Goal: Complete application form

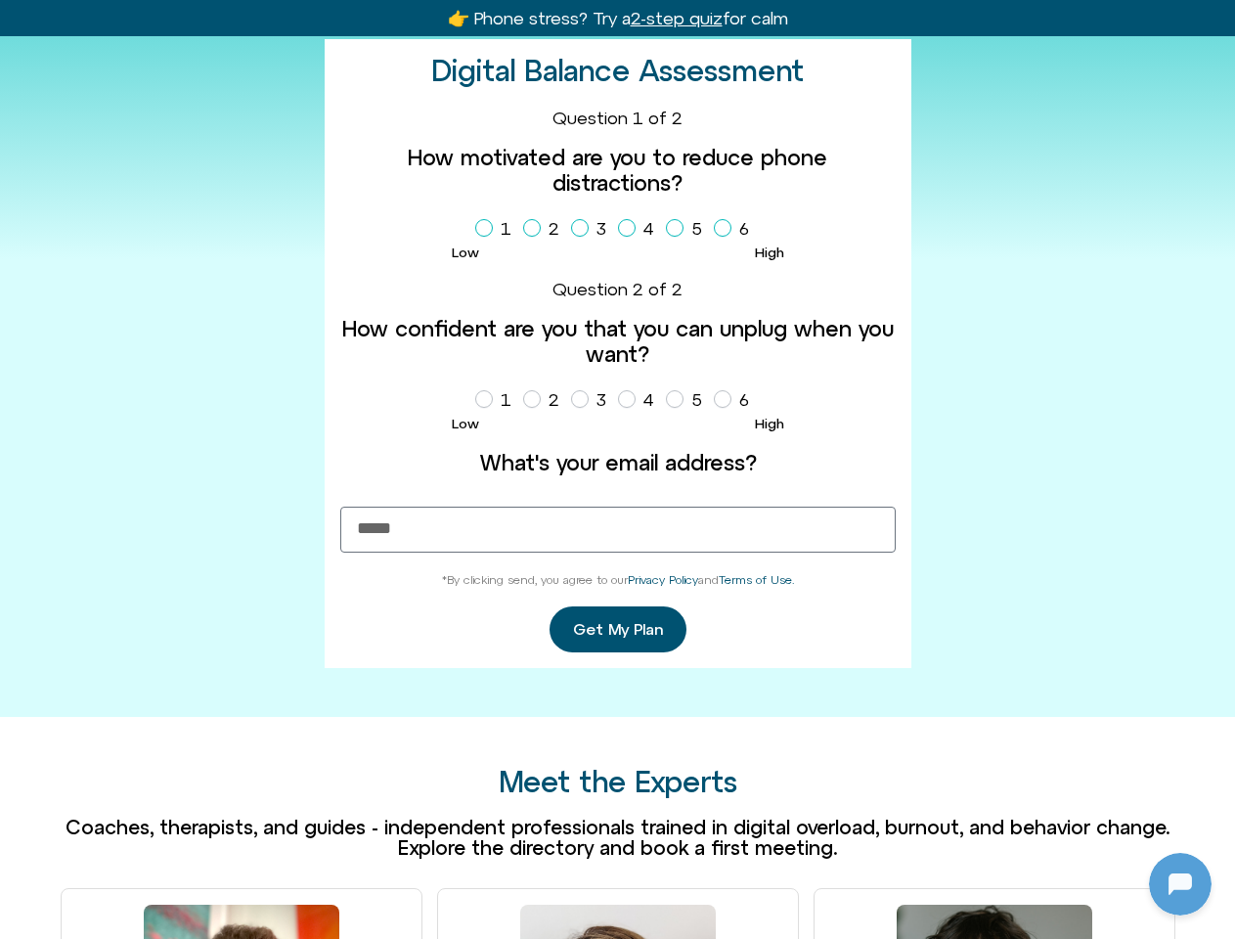
click at [617, 469] on label "What's your email address?" at bounding box center [617, 462] width 555 height 25
click at [617, 507] on input "What's your email address?" at bounding box center [617, 530] width 555 height 46
click at [497, 229] on label "1" at bounding box center [497, 228] width 44 height 33
click at [545, 229] on label "2" at bounding box center [545, 228] width 44 height 33
click at [593, 229] on label "3" at bounding box center [592, 228] width 43 height 33
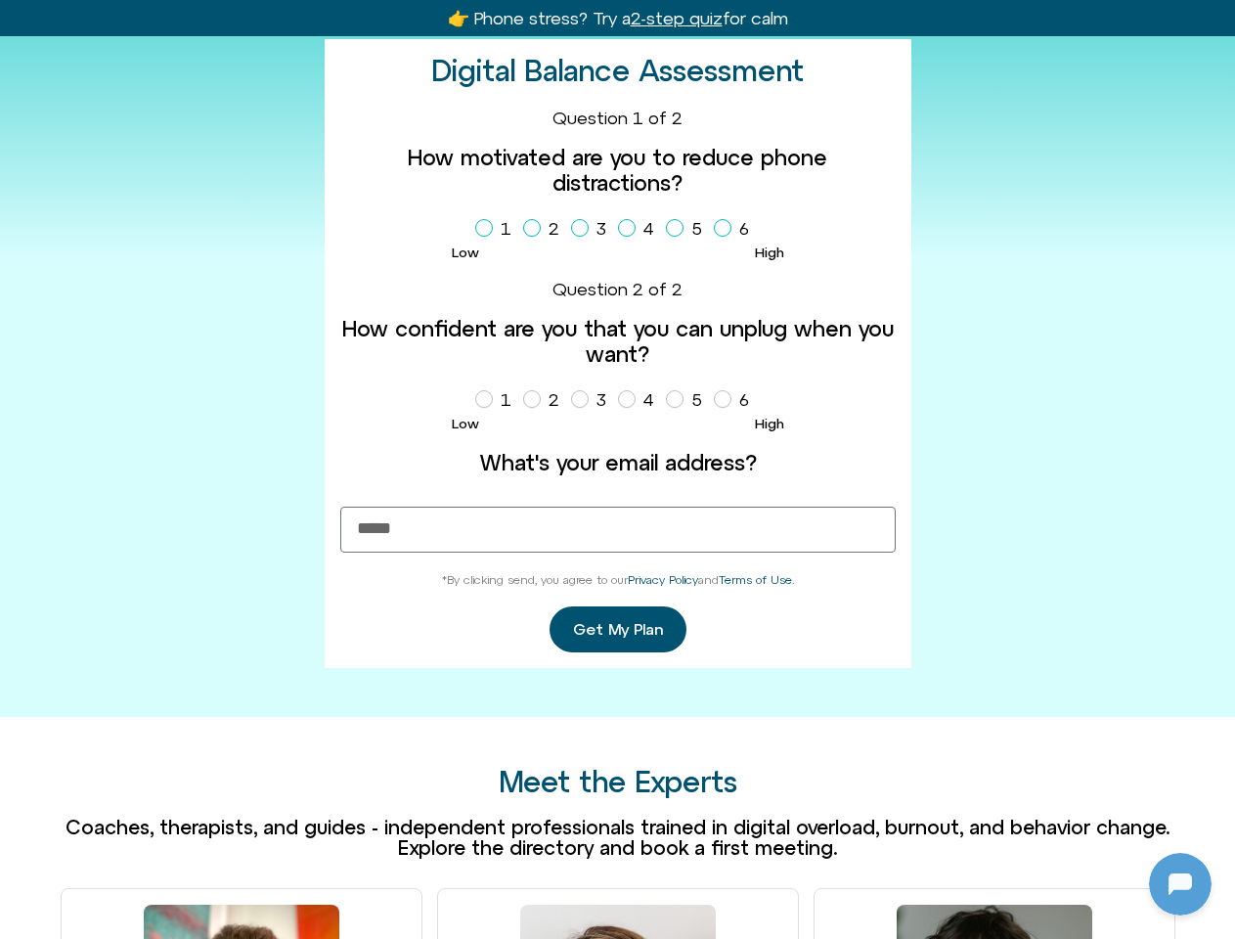
click at [640, 229] on label "4" at bounding box center [640, 228] width 44 height 33
click at [687, 229] on label "5" at bounding box center [688, 228] width 44 height 33
click at [735, 229] on label "6" at bounding box center [735, 228] width 43 height 33
click at [497, 400] on label "1" at bounding box center [497, 399] width 44 height 33
click at [545, 400] on label "2" at bounding box center [545, 399] width 44 height 33
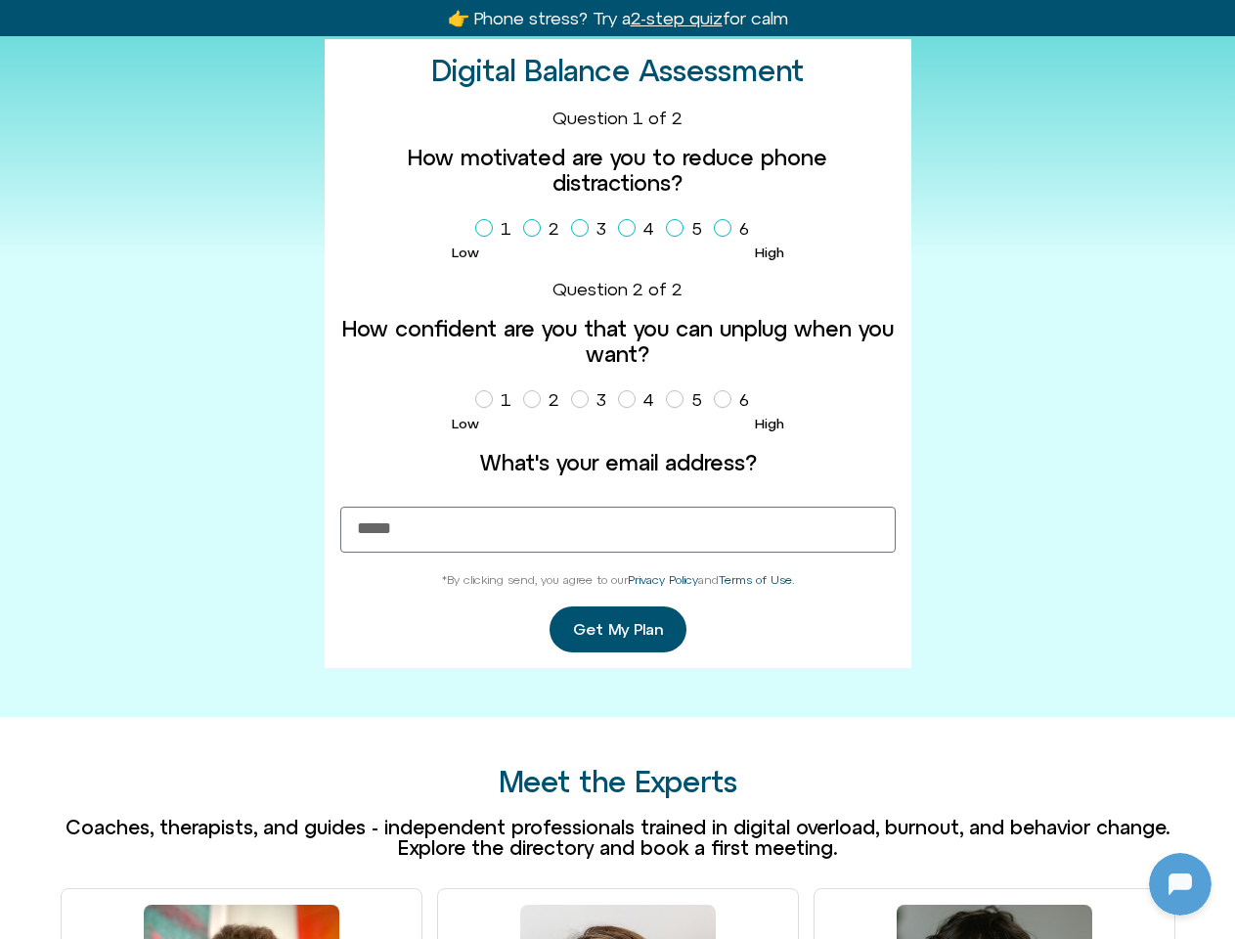
click at [593, 400] on label "3" at bounding box center [592, 399] width 43 height 33
